Goal: Find specific page/section: Find specific page/section

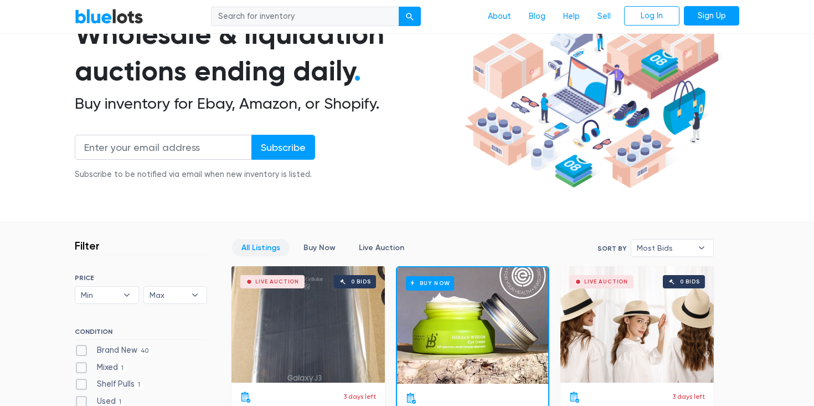
scroll to position [374, 0]
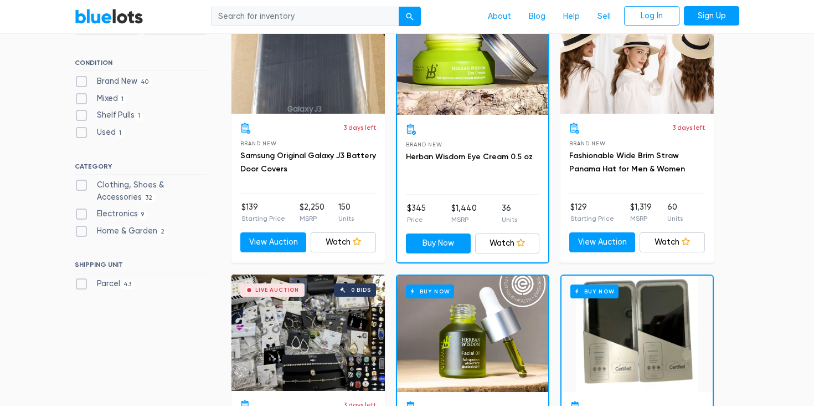
click at [93, 79] on label "Brand New 40" at bounding box center [114, 81] width 78 height 12
click at [82, 79] on New"] "Brand New 40" at bounding box center [78, 78] width 7 height 7
checkbox New"] "true"
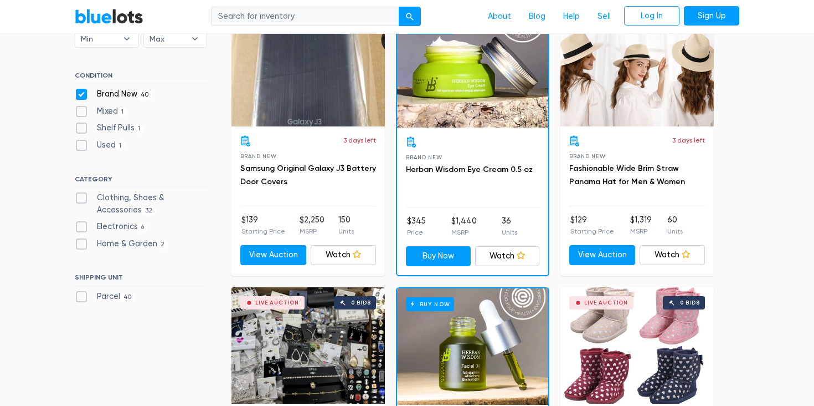
scroll to position [330, 0]
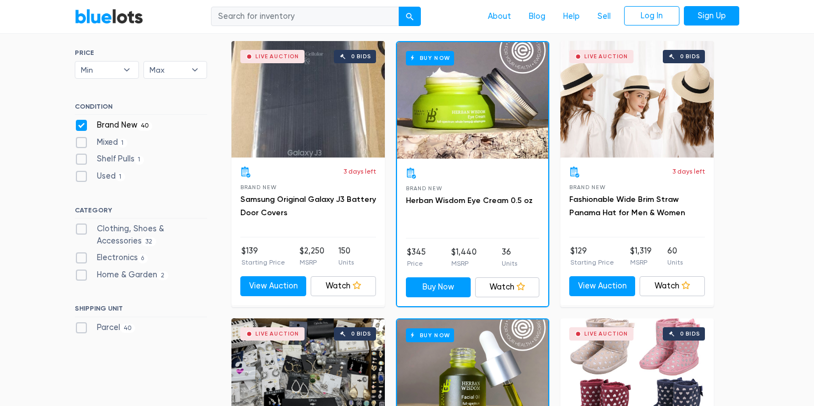
click at [82, 279] on label "Home & Garden 2" at bounding box center [122, 275] width 94 height 12
click at [82, 276] on Garden"] "Home & Garden 2" at bounding box center [78, 272] width 7 height 7
checkbox Garden"] "true"
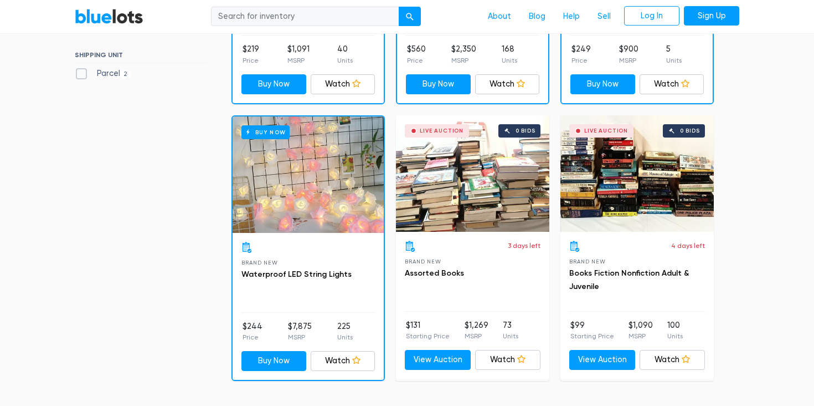
scroll to position [406, 0]
